Goal: Transaction & Acquisition: Obtain resource

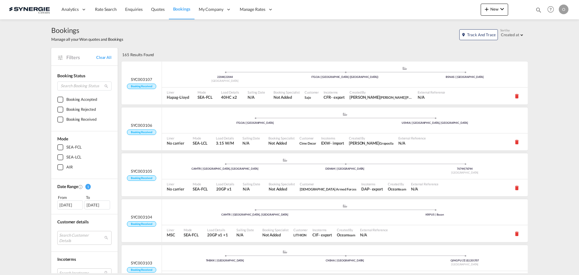
click at [537, 10] on md-icon "icon-magnify" at bounding box center [539, 10] width 7 height 7
click at [448, 13] on select "Bookings Quotes Enquiries" at bounding box center [442, 10] width 29 height 11
select select "Quotes"
click at [428, 5] on select "Bookings Quotes Enquiries" at bounding box center [442, 10] width 29 height 11
click at [476, 9] on input at bounding box center [493, 10] width 75 height 11
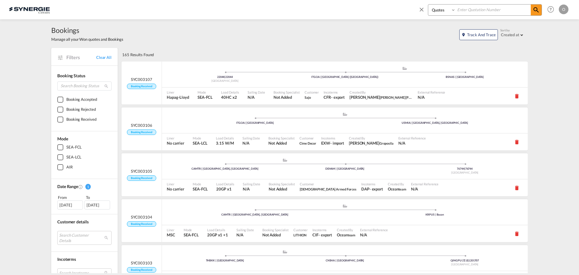
paste input "SYC000012638"
click at [534, 11] on md-icon "icon-magnify" at bounding box center [536, 9] width 7 height 7
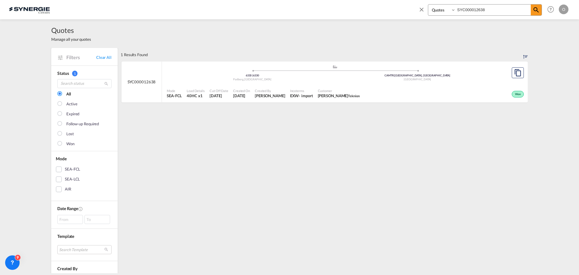
click at [397, 89] on div "Won" at bounding box center [443, 93] width 163 height 15
click at [483, 9] on input "SYC000012638" at bounding box center [493, 10] width 75 height 11
paste input "4727"
type input "SYC000014727"
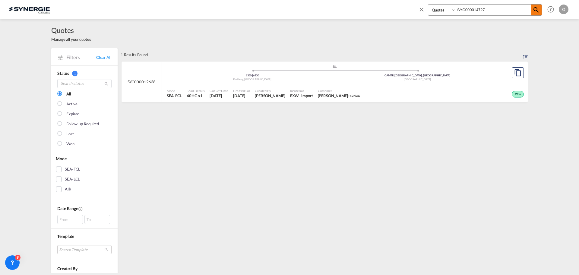
click at [537, 11] on md-icon "icon-magnify" at bounding box center [536, 9] width 7 height 7
click at [407, 93] on div "Won" at bounding box center [443, 93] width 163 height 15
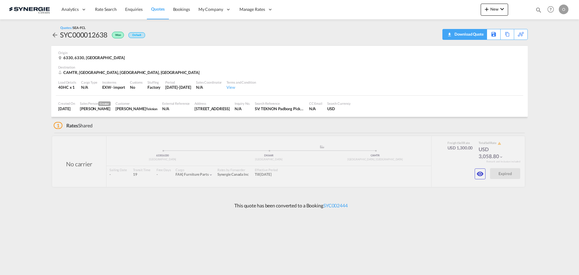
click at [479, 36] on div "Download Quote" at bounding box center [468, 34] width 31 height 10
click at [482, 173] on md-icon "icon-eye" at bounding box center [480, 173] width 7 height 7
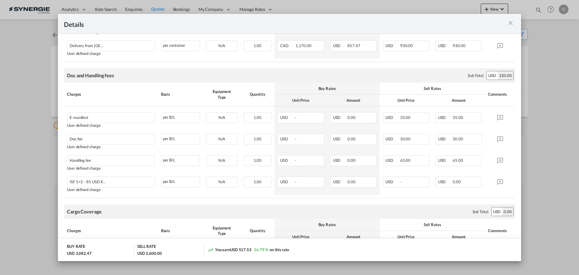
scroll to position [325, 0]
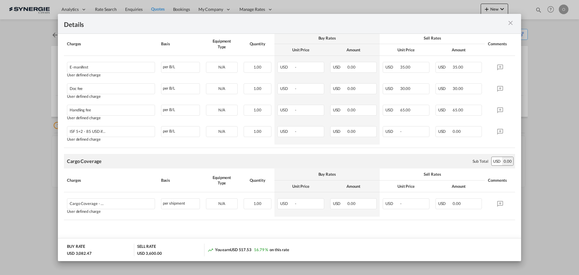
click at [514, 23] on div "Pickup Door ..." at bounding box center [492, 24] width 45 height 8
click at [510, 24] on md-icon "icon-close m-3 fg-AAA8AD cursor" at bounding box center [510, 22] width 7 height 7
